Goal: Task Accomplishment & Management: Manage account settings

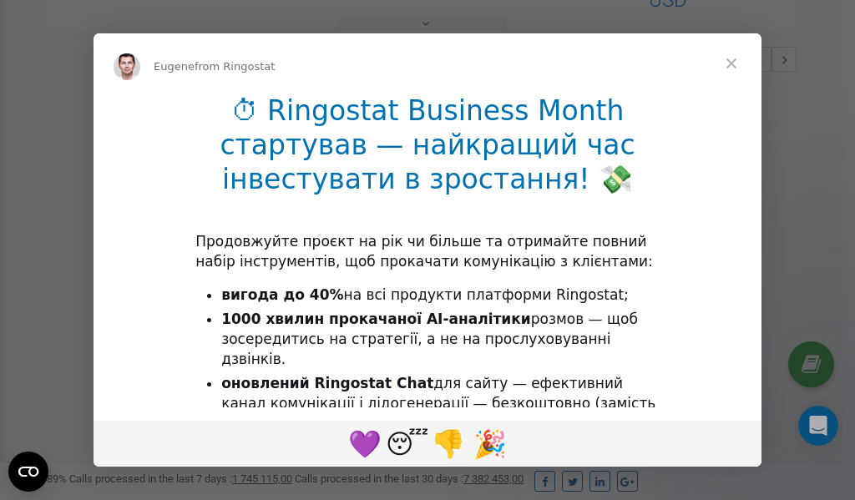
click at [731, 64] on span "Close" at bounding box center [731, 63] width 60 height 60
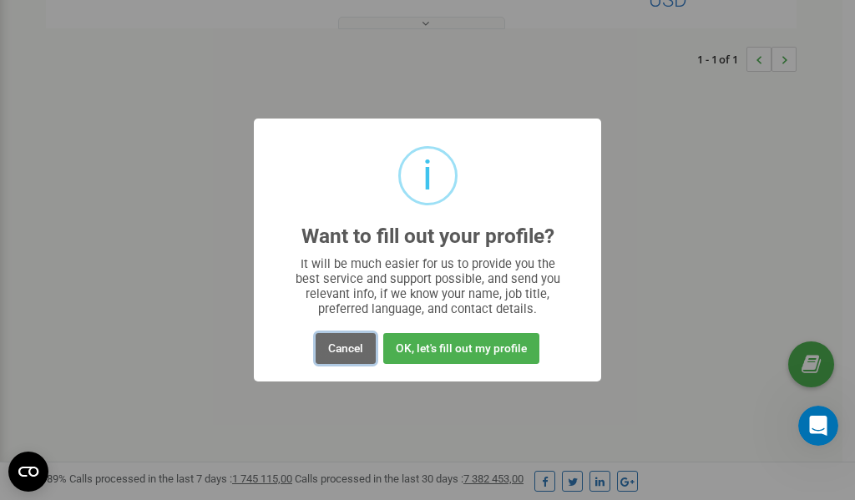
click at [343, 349] on button "Cancel" at bounding box center [345, 348] width 60 height 31
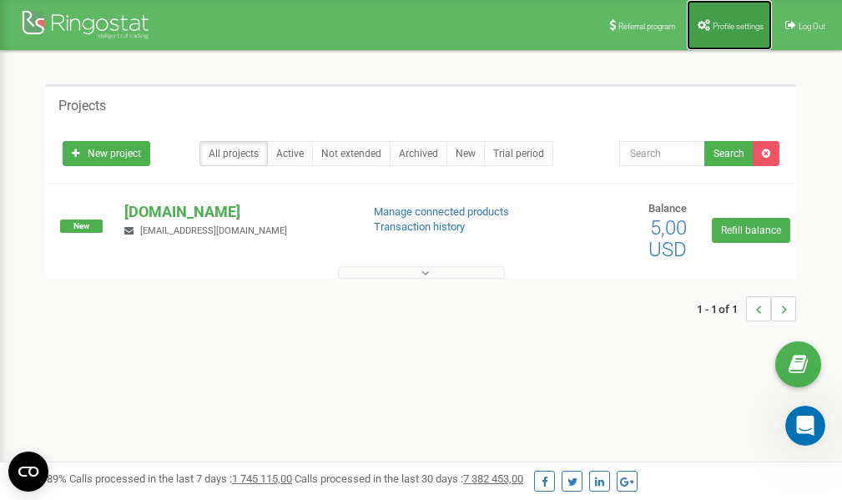
click at [731, 19] on link "Profile settings" at bounding box center [729, 25] width 85 height 50
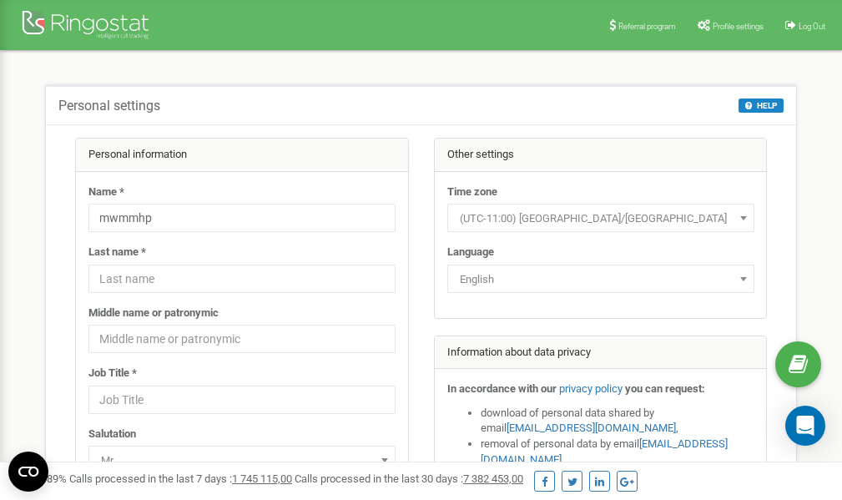
scroll to position [83, 0]
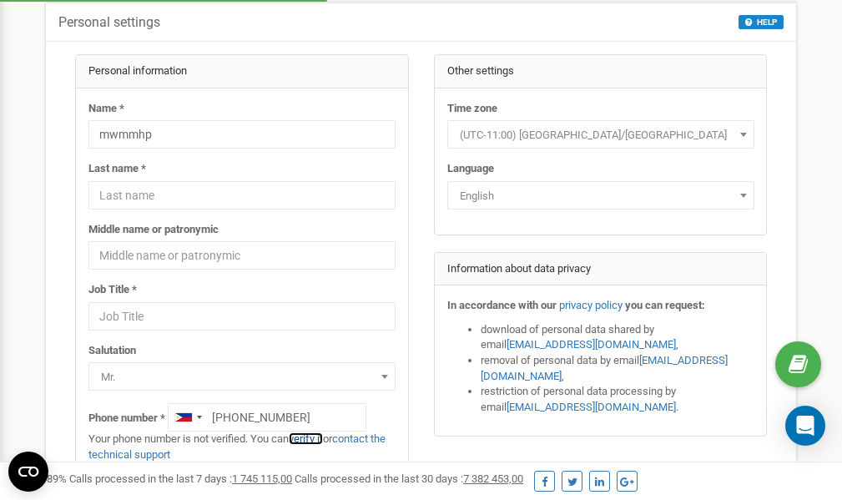
click at [311, 438] on link "verify it" at bounding box center [306, 438] width 34 height 13
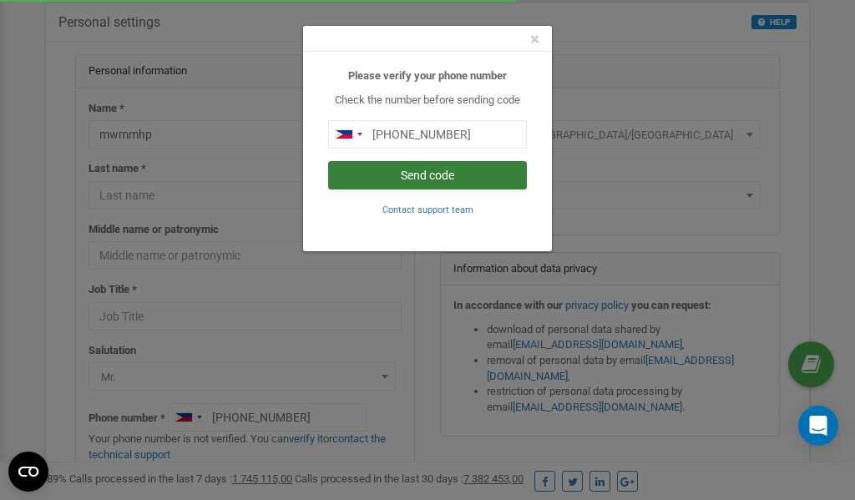
click at [401, 176] on button "Send code" at bounding box center [427, 175] width 199 height 28
